Goal: Task Accomplishment & Management: Manage account settings

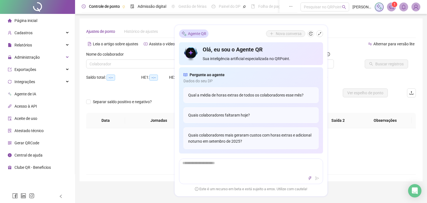
type input "**********"
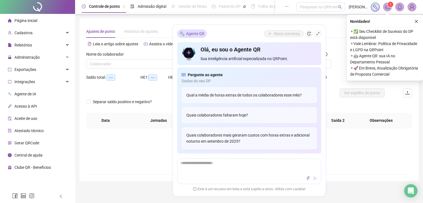
click at [350, 166] on div "Não há dados Não há dados" at bounding box center [248, 151] width 325 height 46
drag, startPoint x: 318, startPoint y: 29, endPoint x: 316, endPoint y: 36, distance: 6.9
click at [317, 34] on div "Agente QR Nova conversa Olá, eu sou o Agente QR Sua inteligência artificial esp…" at bounding box center [249, 110] width 153 height 171
click at [316, 36] on button "button" at bounding box center [317, 33] width 7 height 7
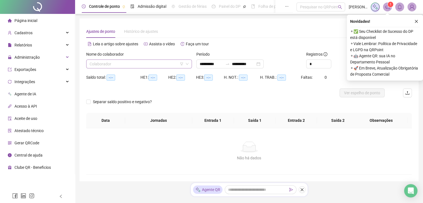
click at [129, 65] on input "search" at bounding box center [136, 64] width 94 height 8
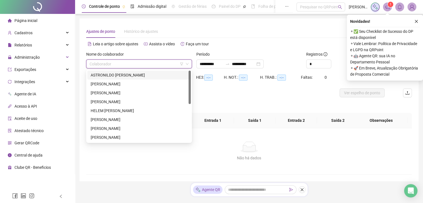
click at [127, 75] on div "ASTRONILDO [PERSON_NAME]" at bounding box center [139, 75] width 97 height 6
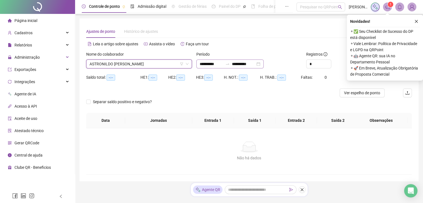
click at [263, 66] on div "**********" at bounding box center [229, 63] width 67 height 9
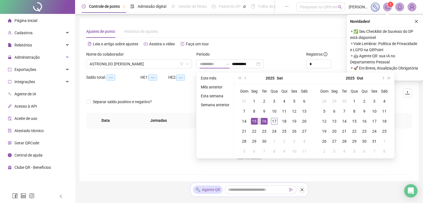
drag, startPoint x: 256, startPoint y: 120, endPoint x: 265, endPoint y: 122, distance: 8.7
click at [258, 121] on tr "14 15 16 17 18 19 20" at bounding box center [274, 121] width 70 height 10
type input "**********"
click at [272, 122] on div "17" at bounding box center [274, 121] width 7 height 7
type input "**********"
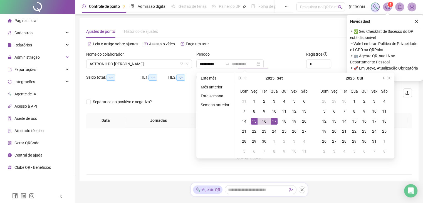
click at [255, 122] on div "15" at bounding box center [254, 121] width 7 height 7
type input "**********"
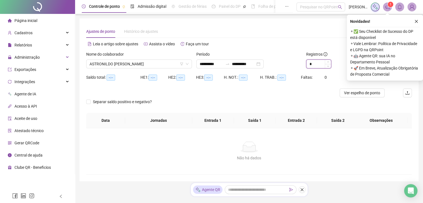
type input "*"
click at [326, 61] on span "Increase Value" at bounding box center [328, 62] width 6 height 4
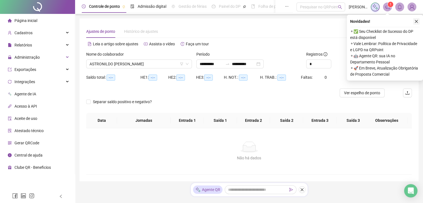
click at [417, 23] on icon "close" at bounding box center [416, 21] width 4 height 4
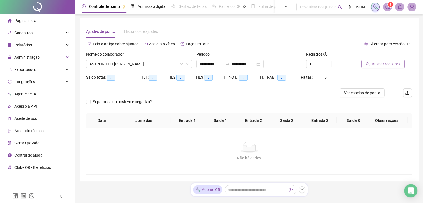
click at [385, 68] on button "Buscar registros" at bounding box center [382, 63] width 43 height 9
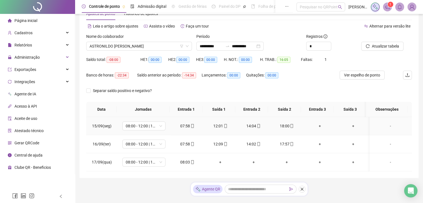
scroll to position [30, 0]
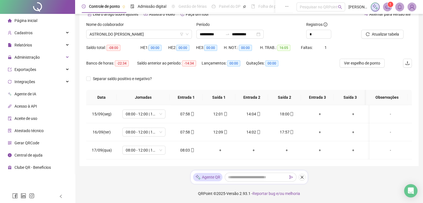
click at [166, 41] on div "Nome do colaborador [PERSON_NAME]" at bounding box center [139, 32] width 110 height 22
click at [166, 40] on div "Nome do colaborador [PERSON_NAME]" at bounding box center [139, 32] width 110 height 22
click at [166, 35] on span "ASTRONILDO [PERSON_NAME]" at bounding box center [138, 34] width 99 height 8
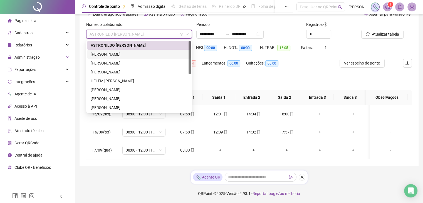
click at [160, 50] on div "[PERSON_NAME]" at bounding box center [138, 54] width 103 height 9
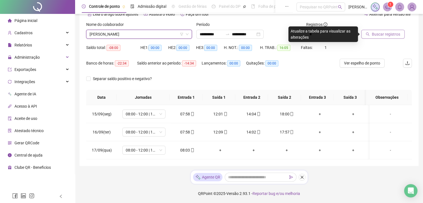
click at [390, 33] on span "Buscar registros" at bounding box center [386, 34] width 28 height 6
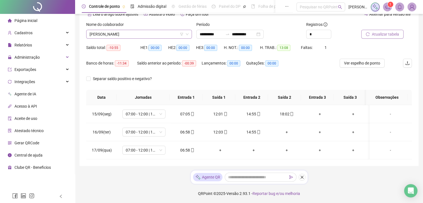
click at [152, 30] on span "[PERSON_NAME]" at bounding box center [138, 34] width 99 height 8
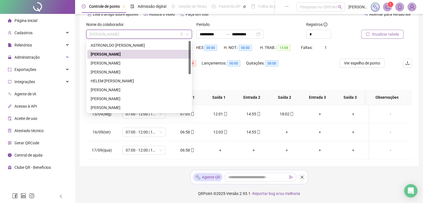
click at [147, 57] on div "[PERSON_NAME]" at bounding box center [138, 54] width 103 height 9
click at [156, 36] on span "[PERSON_NAME]" at bounding box center [138, 34] width 99 height 8
click at [150, 61] on div "[PERSON_NAME]" at bounding box center [139, 63] width 97 height 6
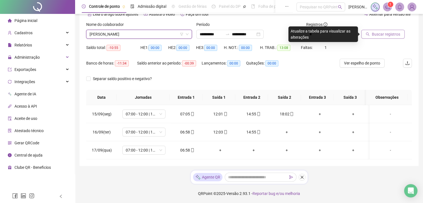
click at [375, 34] on span "Buscar registros" at bounding box center [386, 34] width 28 height 6
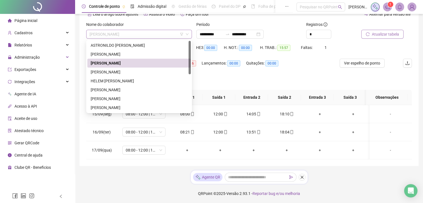
click at [164, 36] on span "[PERSON_NAME]" at bounding box center [138, 34] width 99 height 8
click at [138, 73] on div "[PERSON_NAME]" at bounding box center [139, 72] width 97 height 6
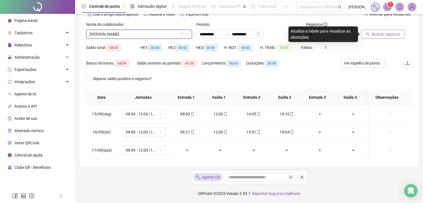
click at [375, 34] on span "Buscar registros" at bounding box center [386, 34] width 28 height 6
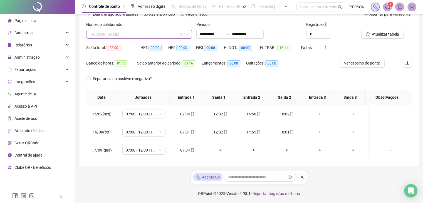
click at [169, 36] on span "[PERSON_NAME]" at bounding box center [138, 34] width 99 height 8
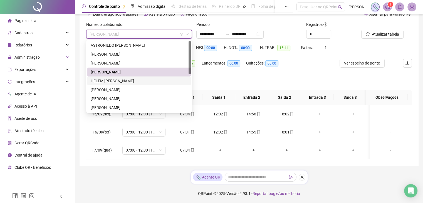
click at [152, 83] on div "HELEM [PERSON_NAME]" at bounding box center [139, 81] width 97 height 6
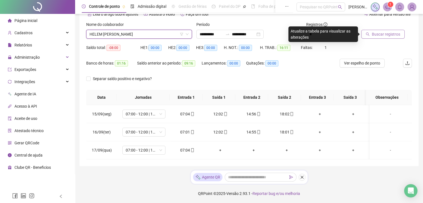
click at [385, 36] on span "Buscar registros" at bounding box center [386, 34] width 28 height 6
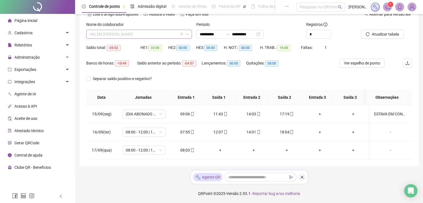
click at [151, 34] on span "HELEM [PERSON_NAME]" at bounding box center [138, 34] width 99 height 8
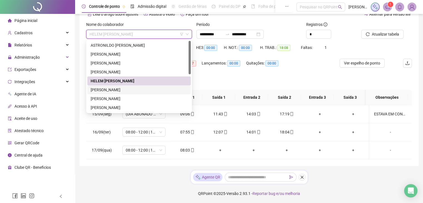
drag, startPoint x: 127, startPoint y: 88, endPoint x: 137, endPoint y: 89, distance: 10.6
click at [127, 88] on div "[PERSON_NAME]" at bounding box center [139, 90] width 97 height 6
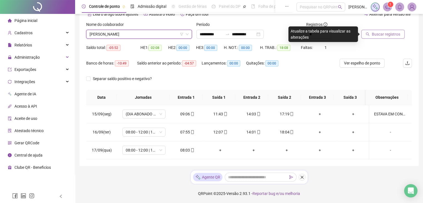
click at [376, 34] on span "Buscar registros" at bounding box center [386, 34] width 28 height 6
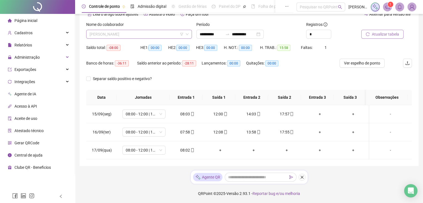
click at [157, 37] on span "[PERSON_NAME]" at bounding box center [138, 34] width 99 height 8
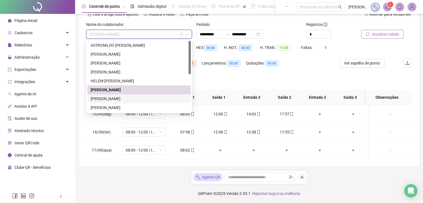
click at [130, 97] on div "[PERSON_NAME]" at bounding box center [139, 99] width 97 height 6
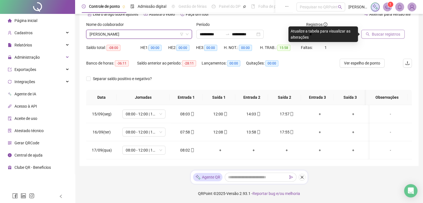
click at [388, 37] on button "Buscar registros" at bounding box center [382, 34] width 43 height 9
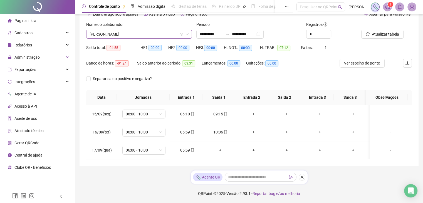
click at [169, 36] on span "[PERSON_NAME]" at bounding box center [138, 34] width 99 height 8
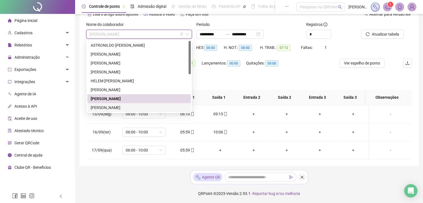
click at [123, 106] on div "[PERSON_NAME]" at bounding box center [139, 107] width 97 height 6
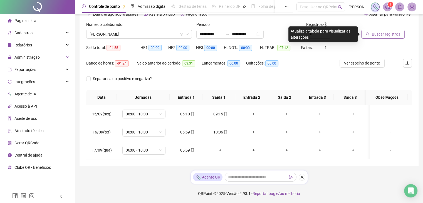
click at [395, 33] on span "Buscar registros" at bounding box center [386, 34] width 28 height 6
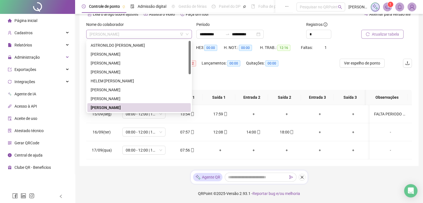
click at [160, 34] on span "[PERSON_NAME]" at bounding box center [138, 34] width 99 height 8
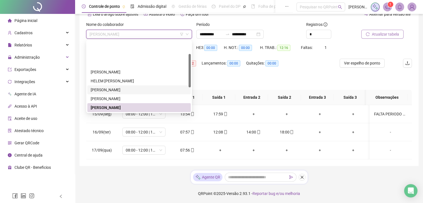
scroll to position [28, 0]
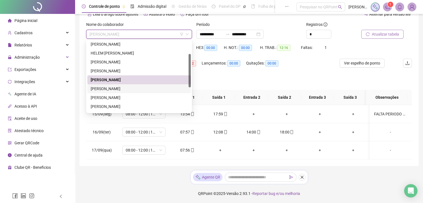
click at [146, 91] on div "[PERSON_NAME]" at bounding box center [139, 89] width 97 height 6
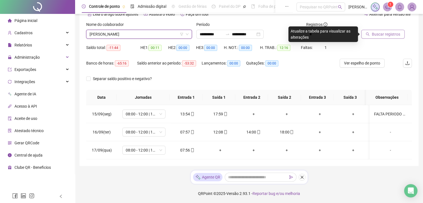
click at [400, 31] on button "Buscar registros" at bounding box center [382, 34] width 43 height 9
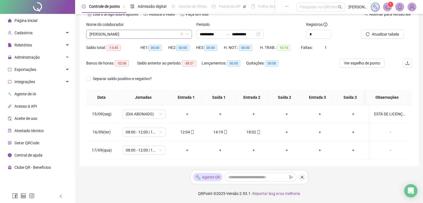
click at [142, 33] on span "[PERSON_NAME]" at bounding box center [138, 34] width 99 height 8
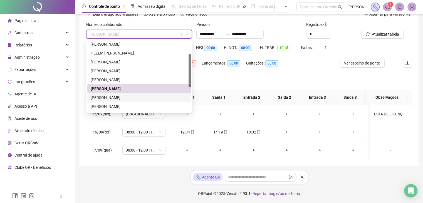
click at [144, 94] on div "[PERSON_NAME]" at bounding box center [139, 97] width 97 height 6
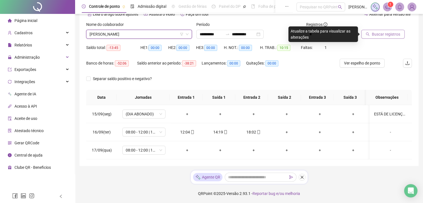
click at [400, 31] on button "Buscar registros" at bounding box center [382, 34] width 43 height 9
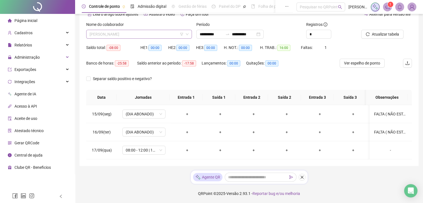
click at [159, 36] on span "[PERSON_NAME]" at bounding box center [138, 34] width 99 height 8
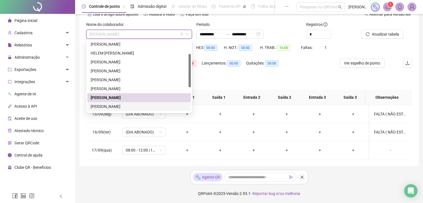
click at [136, 106] on div "[PERSON_NAME]" at bounding box center [139, 106] width 97 height 6
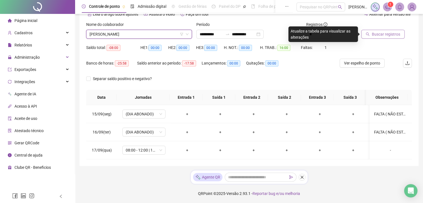
click at [381, 36] on span "Buscar registros" at bounding box center [386, 34] width 28 height 6
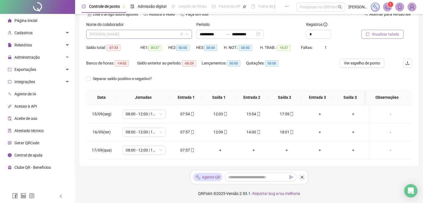
click at [155, 36] on span "[PERSON_NAME]" at bounding box center [138, 34] width 99 height 8
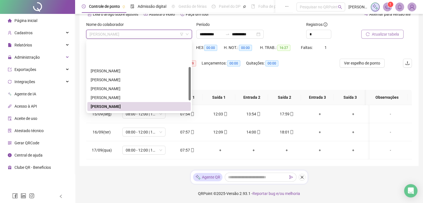
scroll to position [56, 0]
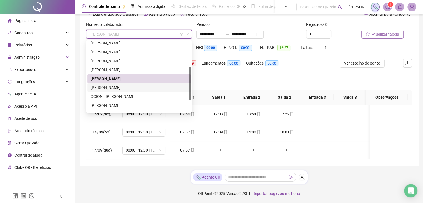
drag, startPoint x: 144, startPoint y: 87, endPoint x: 225, endPoint y: 83, distance: 81.2
click at [144, 87] on div "[PERSON_NAME]" at bounding box center [139, 87] width 97 height 6
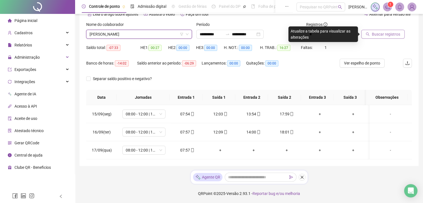
click at [394, 34] on span "Buscar registros" at bounding box center [386, 34] width 28 height 6
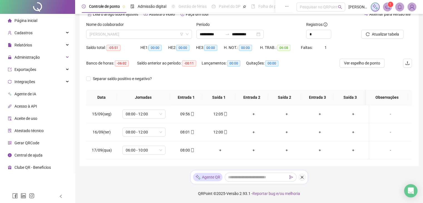
click at [147, 36] on span "[PERSON_NAME]" at bounding box center [138, 34] width 99 height 8
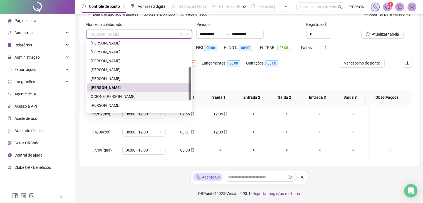
drag, startPoint x: 137, startPoint y: 94, endPoint x: 197, endPoint y: 94, distance: 60.0
click at [137, 94] on div "OCIONE [PERSON_NAME]" at bounding box center [139, 96] width 97 height 6
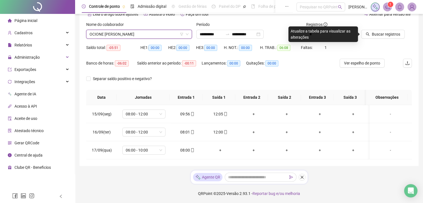
drag, startPoint x: 159, startPoint y: 36, endPoint x: 156, endPoint y: 43, distance: 7.5
click at [159, 37] on span "OCIONE [PERSON_NAME]" at bounding box center [138, 34] width 99 height 8
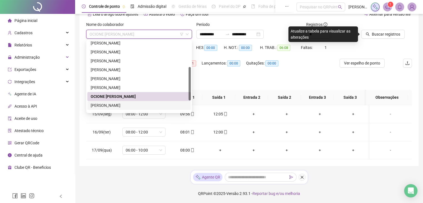
drag, startPoint x: 123, startPoint y: 108, endPoint x: 227, endPoint y: 90, distance: 106.0
click at [123, 108] on div "[PERSON_NAME]" at bounding box center [138, 105] width 103 height 9
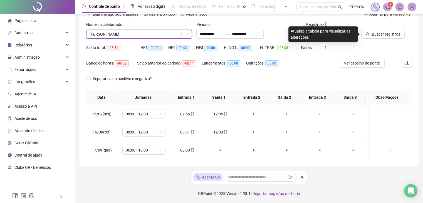
click at [375, 39] on div "Buscar registros" at bounding box center [386, 32] width 55 height 22
click at [375, 35] on span "Buscar registros" at bounding box center [386, 34] width 28 height 6
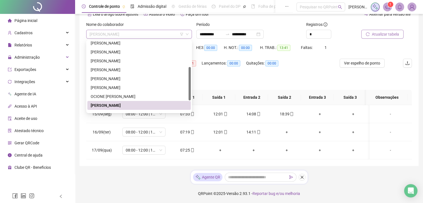
click at [156, 36] on span "[PERSON_NAME]" at bounding box center [138, 34] width 99 height 8
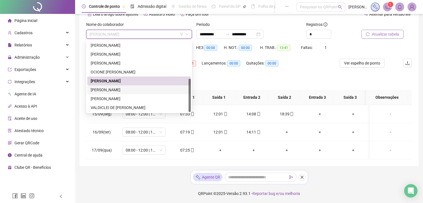
click at [123, 89] on div "[PERSON_NAME]" at bounding box center [139, 90] width 97 height 6
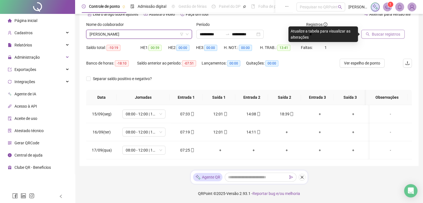
click at [385, 33] on span "Buscar registros" at bounding box center [386, 34] width 28 height 6
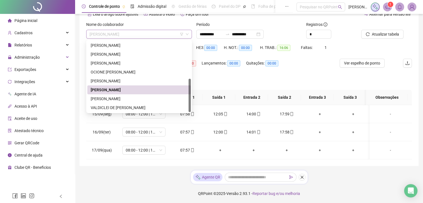
click at [134, 38] on span "[PERSON_NAME]" at bounding box center [138, 34] width 99 height 8
click at [129, 98] on div "[PERSON_NAME]" at bounding box center [139, 99] width 97 height 6
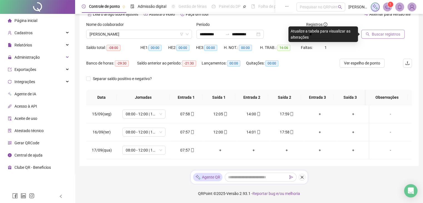
click at [388, 38] on button "Buscar registros" at bounding box center [382, 34] width 43 height 9
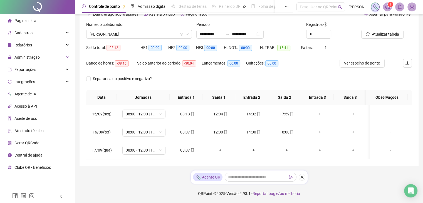
click at [155, 29] on div "Nome do colaborador" at bounding box center [139, 25] width 106 height 8
click at [155, 34] on span "[PERSON_NAME]" at bounding box center [138, 34] width 99 height 8
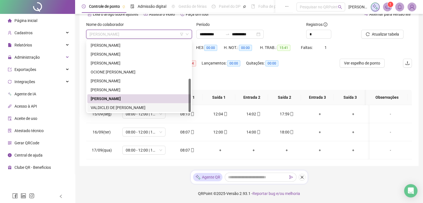
click at [127, 107] on div "VALDICLEI DE [PERSON_NAME]" at bounding box center [139, 107] width 97 height 6
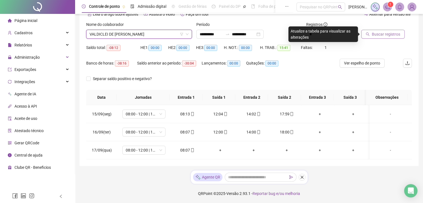
click at [389, 35] on span "Buscar registros" at bounding box center [386, 34] width 28 height 6
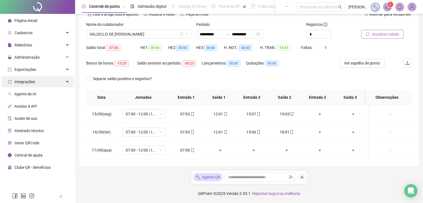
click at [38, 84] on div "Integrações" at bounding box center [37, 81] width 73 height 11
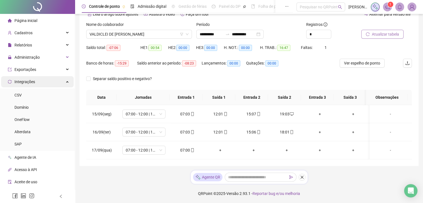
click at [38, 84] on div "Integrações" at bounding box center [37, 81] width 73 height 11
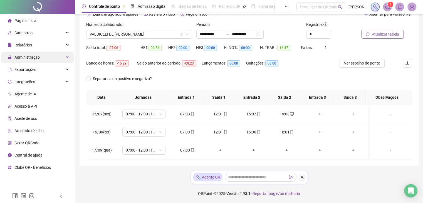
click at [49, 55] on div "Administração" at bounding box center [37, 57] width 73 height 11
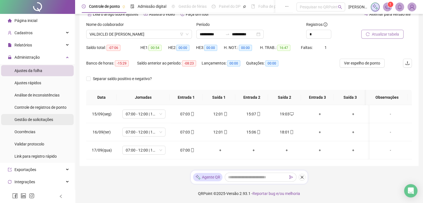
click at [40, 123] on div "Gestão de solicitações" at bounding box center [33, 119] width 39 height 11
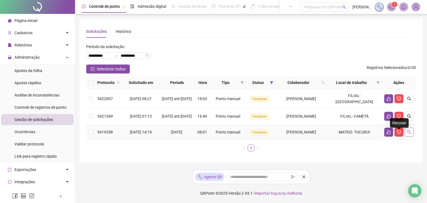
click at [408, 134] on icon "search" at bounding box center [409, 132] width 4 height 4
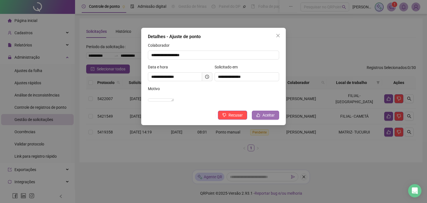
click at [261, 119] on button "Aceitar" at bounding box center [265, 115] width 27 height 9
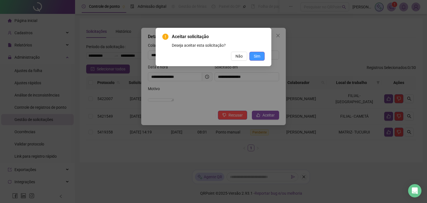
click at [262, 55] on button "Sim" at bounding box center [256, 56] width 15 height 9
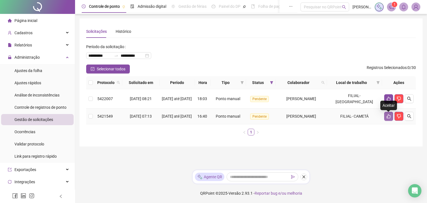
click at [385, 120] on button "button" at bounding box center [388, 116] width 9 height 9
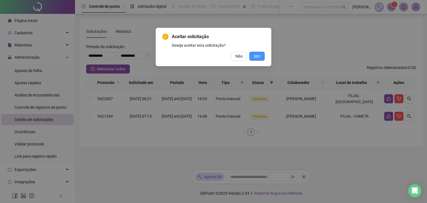
click at [255, 57] on span "Sim" at bounding box center [257, 56] width 6 height 6
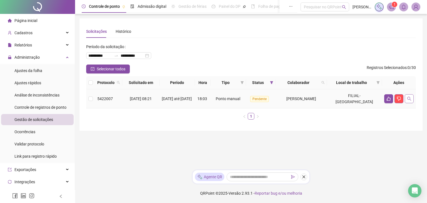
click at [407, 99] on icon "search" at bounding box center [409, 98] width 4 height 4
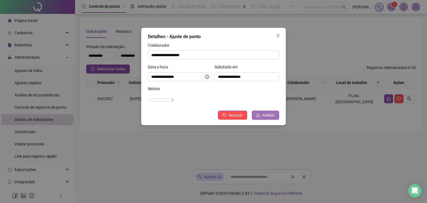
click at [270, 118] on span "Aceitar" at bounding box center [268, 115] width 12 height 6
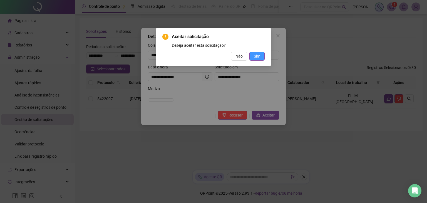
click at [259, 56] on span "Sim" at bounding box center [257, 56] width 6 height 6
